Goal: Information Seeking & Learning: Find specific fact

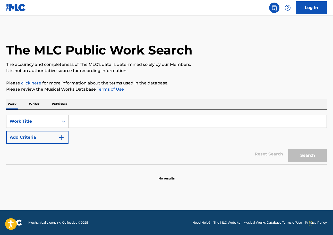
drag, startPoint x: 107, startPoint y: 127, endPoint x: 105, endPoint y: 124, distance: 3.5
click at [107, 127] on input "Search Form" at bounding box center [198, 121] width 258 height 12
paste input "Stampede"
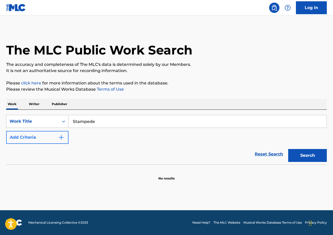
type input "Stampede"
click at [54, 138] on button "Add Criteria" at bounding box center [37, 137] width 62 height 13
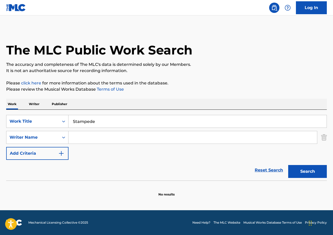
click at [95, 138] on input "Search Form" at bounding box center [193, 137] width 249 height 12
paste input "[PERSON_NAME]"
type input "[PERSON_NAME]"
click at [301, 169] on button "Search" at bounding box center [307, 171] width 39 height 13
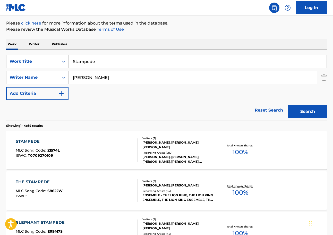
scroll to position [77, 0]
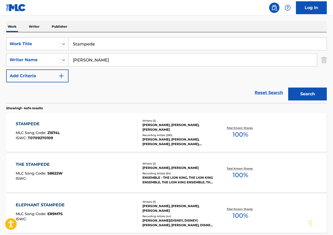
click at [190, 134] on div "Recording Artists ( 280 )" at bounding box center [178, 135] width 71 height 4
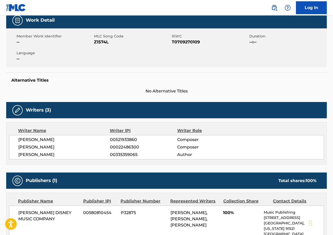
scroll to position [129, 0]
